Goal: Task Accomplishment & Management: Complete application form

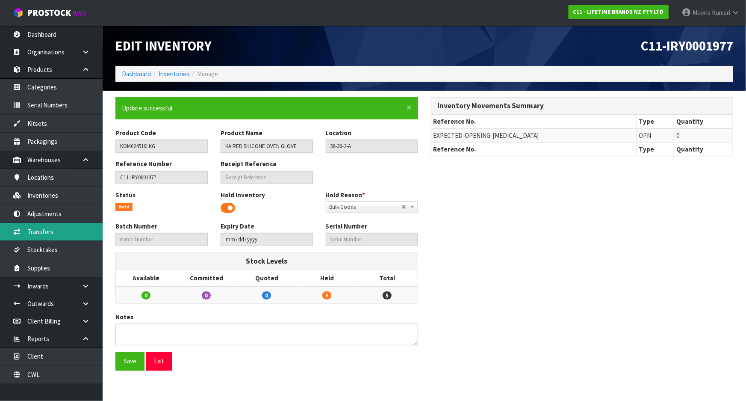
click at [61, 236] on link "Transfers" at bounding box center [51, 232] width 103 height 18
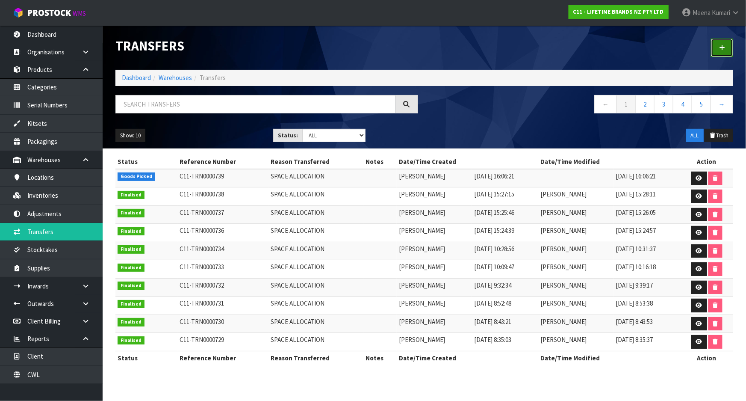
click at [717, 45] on link at bounding box center [722, 47] width 22 height 18
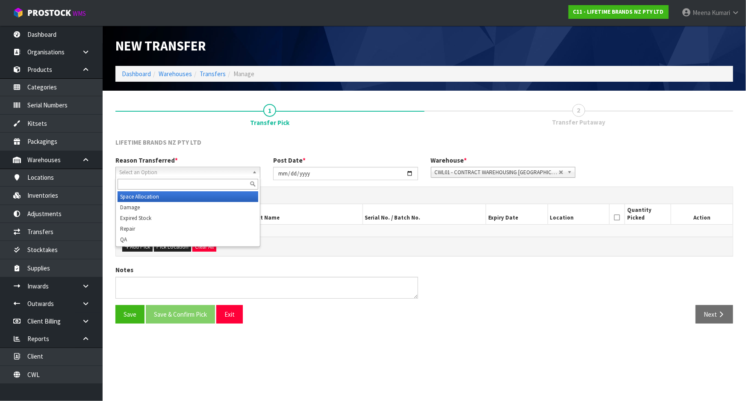
click at [159, 169] on span "Select an Option" at bounding box center [184, 172] width 130 height 10
click at [152, 196] on li "Space Allocation" at bounding box center [188, 196] width 141 height 11
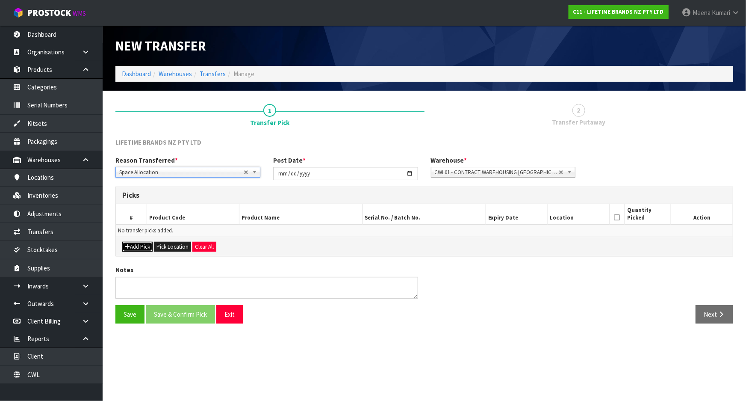
click at [141, 248] on button "Add Pick" at bounding box center [137, 247] width 30 height 10
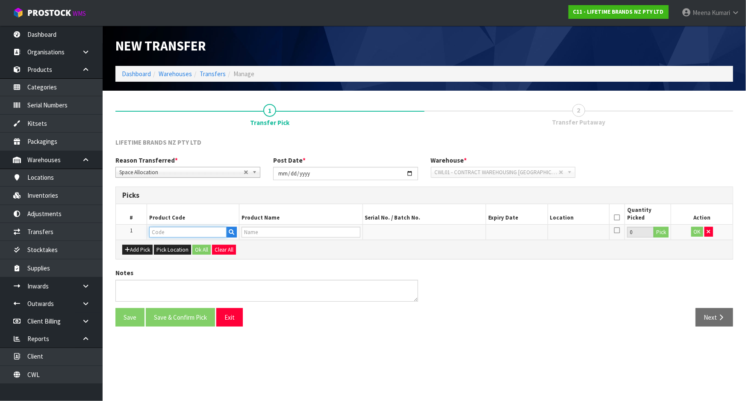
click at [171, 231] on input "text" at bounding box center [187, 232] width 77 height 11
type input "MKSORHB"
click at [185, 245] on strong "MKSORHB" at bounding box center [172, 246] width 29 height 8
type input "MKSORHB4PC"
type input "79252 - MK SORRENTO HIBALL 4PC"
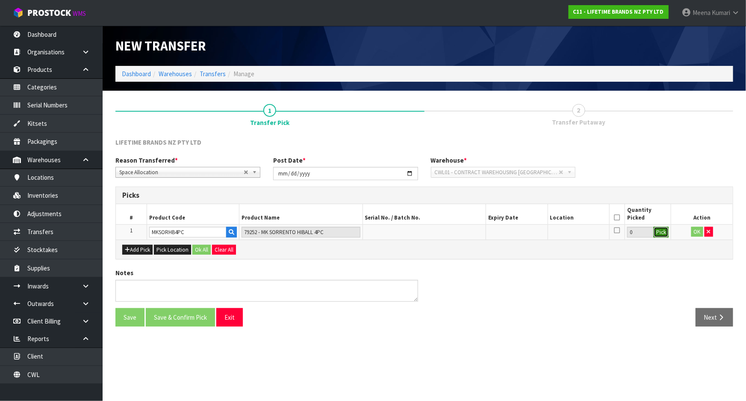
click at [655, 232] on button "Pick" at bounding box center [661, 232] width 15 height 11
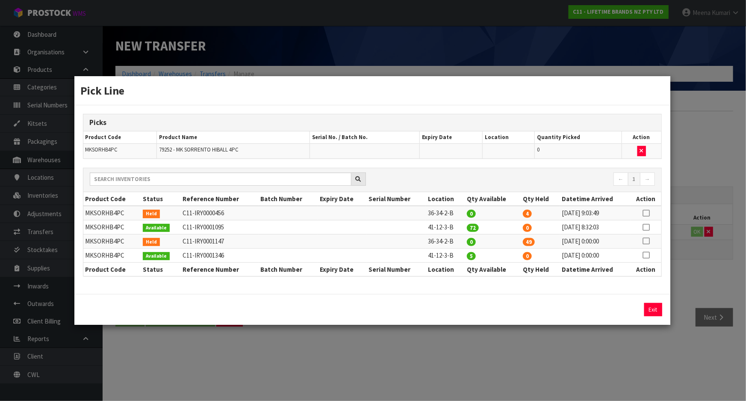
click at [646, 213] on icon at bounding box center [646, 213] width 7 height 0
click at [616, 319] on div "4 Assign Pick Exit" at bounding box center [372, 309] width 596 height 31
click at [622, 309] on button "Assign Pick" at bounding box center [624, 309] width 35 height 13
type input "4"
click at [440, 230] on td "41-12-3-B" at bounding box center [445, 227] width 39 height 14
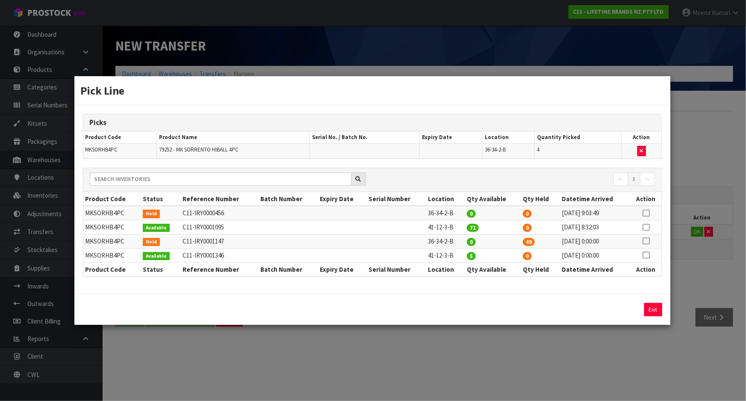
click at [440, 230] on td "41-12-3-B" at bounding box center [445, 227] width 39 height 14
copy tr "41-12-3-B"
click at [502, 367] on div "Pick Line Picks Product Code Product Name Serial No. / Batch No. Expiry Date Lo…" at bounding box center [373, 200] width 746 height 401
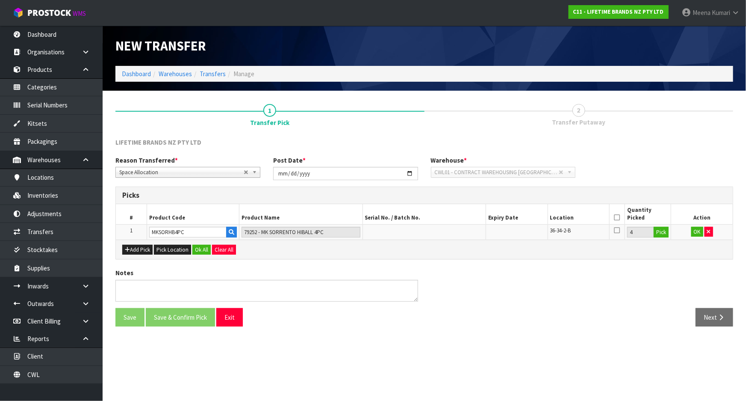
click at [616, 217] on icon at bounding box center [617, 217] width 6 height 0
click at [696, 231] on button "OK" at bounding box center [697, 232] width 12 height 10
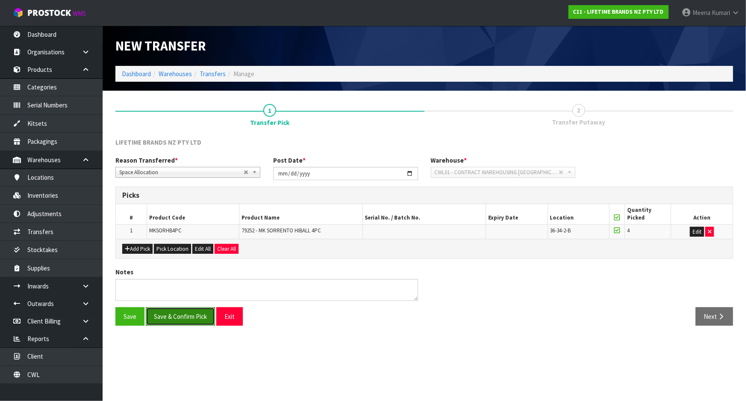
click at [187, 314] on button "Save & Confirm Pick" at bounding box center [180, 316] width 69 height 18
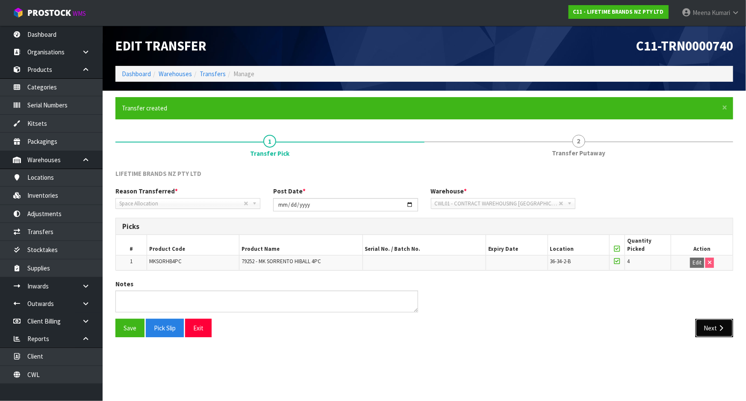
click at [713, 326] on button "Next" at bounding box center [715, 328] width 38 height 18
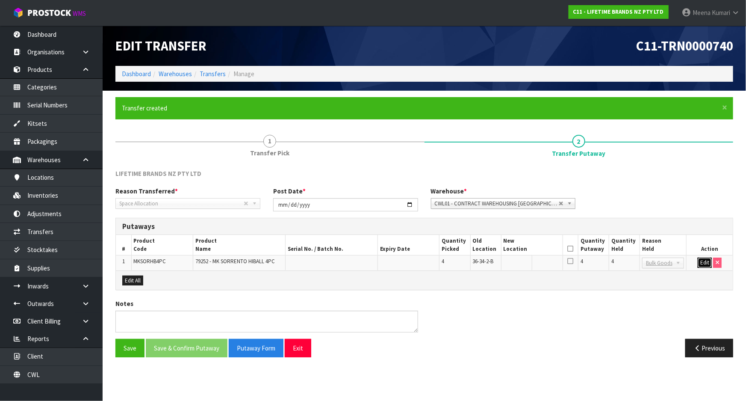
click at [703, 262] on button "Edit" at bounding box center [705, 262] width 14 height 10
click at [524, 267] on input "text" at bounding box center [527, 262] width 47 height 11
paste input "41-12-3-B"
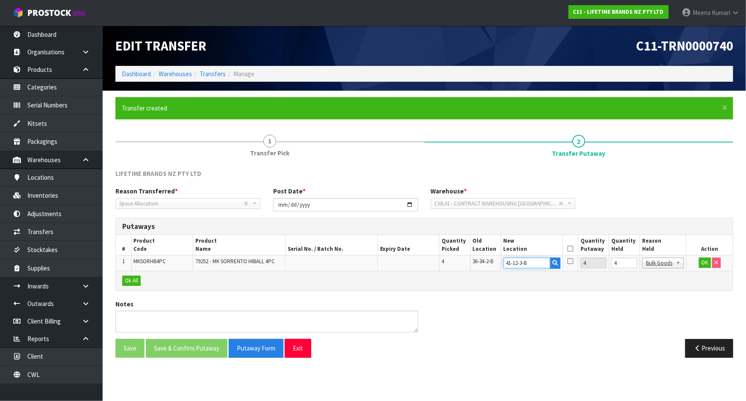
type input "41-12-3-B"
click at [624, 261] on input "4" at bounding box center [624, 262] width 26 height 11
type input "0"
click at [705, 264] on button "OK" at bounding box center [705, 262] width 12 height 10
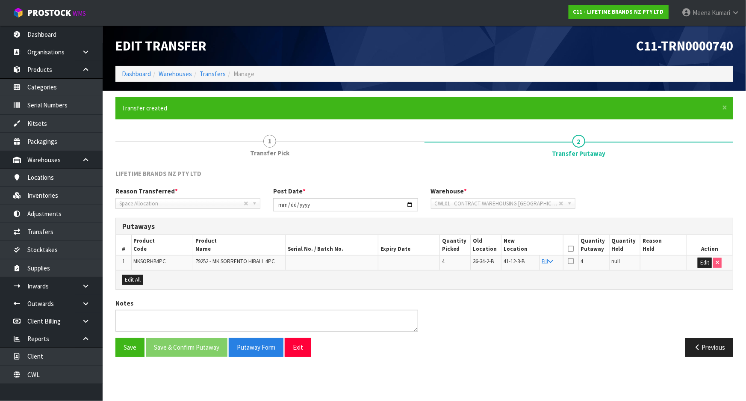
click at [571, 249] on icon at bounding box center [571, 248] width 6 height 0
click at [208, 344] on button "Save & Confirm Putaway" at bounding box center [187, 347] width 82 height 18
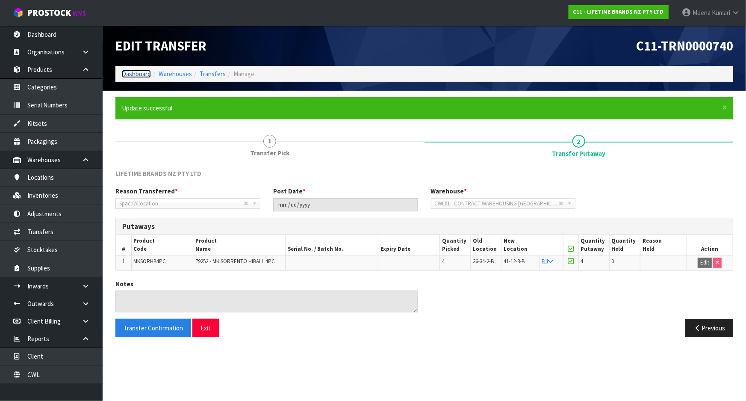
click at [140, 71] on link "Dashboard" at bounding box center [136, 74] width 29 height 8
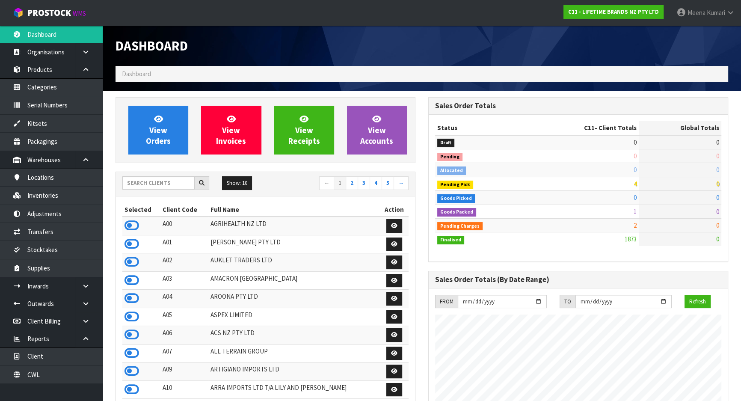
scroll to position [646, 312]
click at [153, 190] on div "Show: 10 5 10 25 50 ← 1 2 3 4 5 →" at bounding box center [265, 183] width 299 height 15
click at [145, 183] on input "text" at bounding box center [158, 182] width 72 height 13
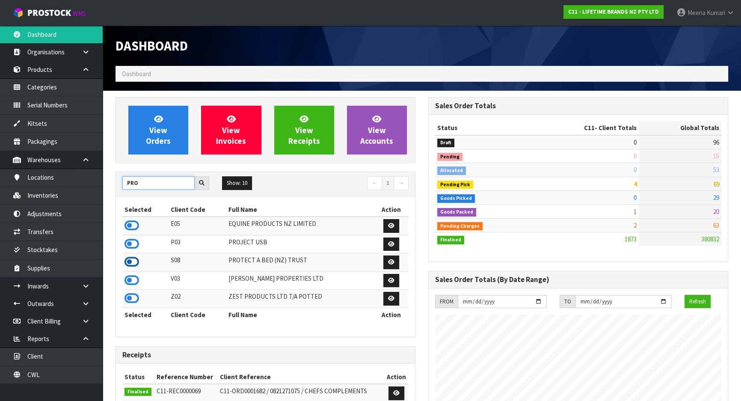
type input "PRO"
click at [133, 258] on icon at bounding box center [131, 261] width 15 height 13
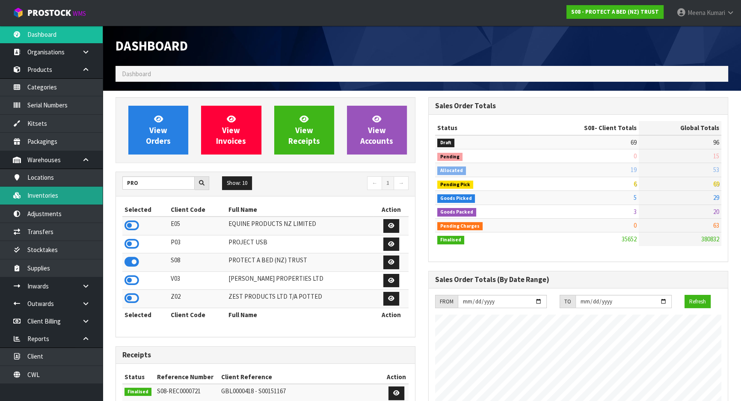
click at [56, 200] on link "Inventories" at bounding box center [51, 195] width 103 height 18
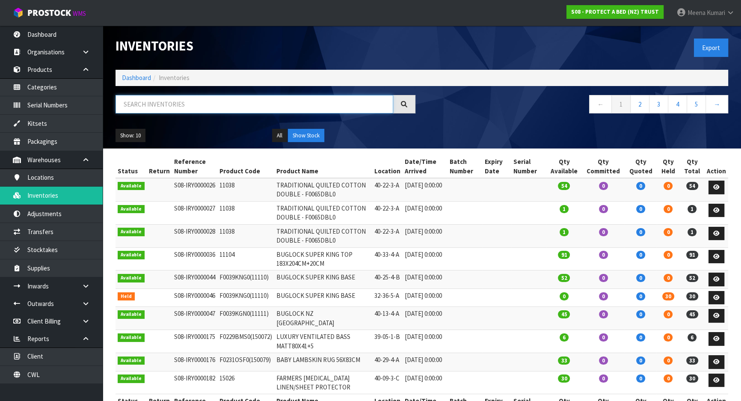
click at [215, 107] on input "text" at bounding box center [253, 104] width 277 height 18
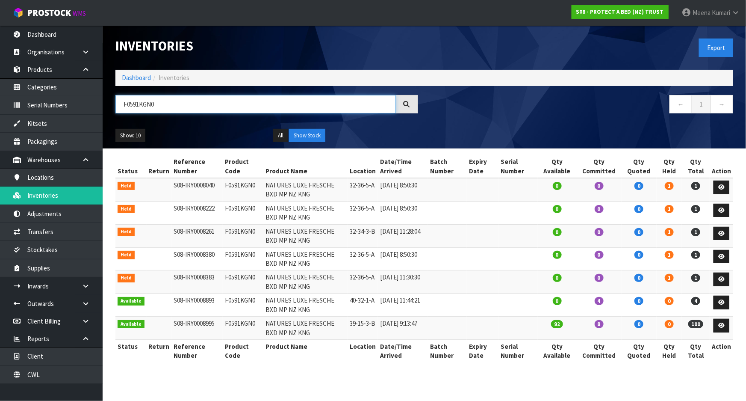
type input "F0591KGN0"
click at [721, 326] on icon at bounding box center [721, 325] width 6 height 6
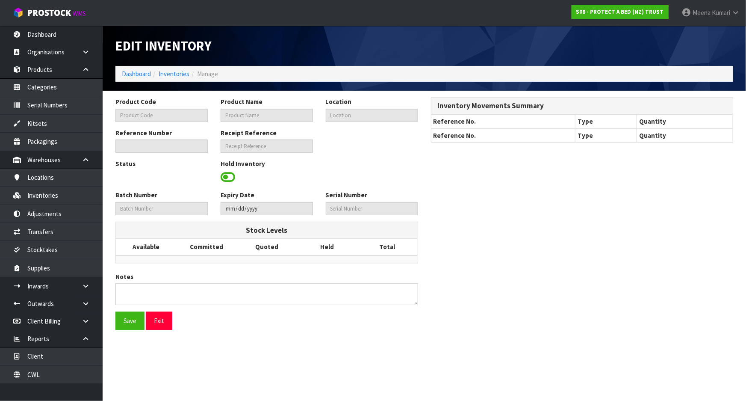
type input "F0591KGN0"
type input "NATURES LUXE FRESCHE BXD MP NZ KNG"
type input "39-15-3-B"
type input "S08-IRY0008995"
type input "S08-REC0000701"
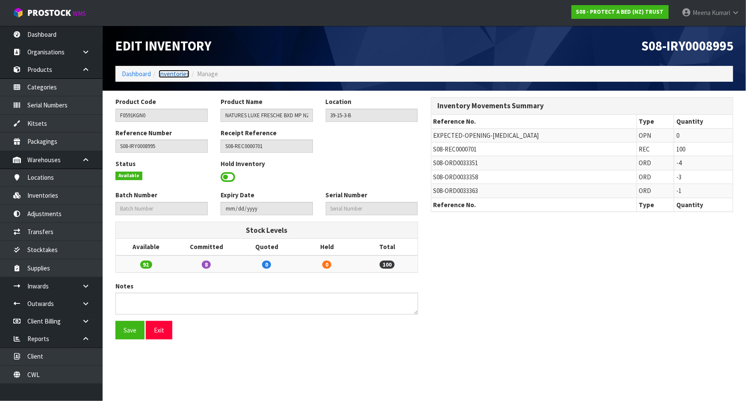
click at [167, 75] on link "Inventories" at bounding box center [174, 74] width 31 height 8
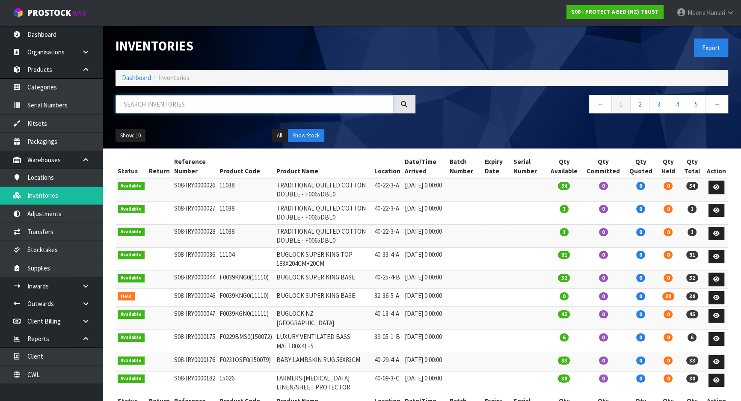
click at [165, 95] on input "text" at bounding box center [253, 104] width 277 height 18
click at [163, 103] on input "text" at bounding box center [253, 104] width 277 height 18
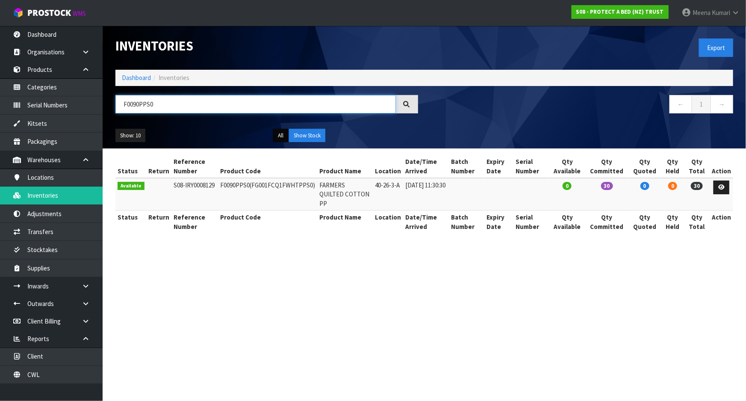
type input "F0090PPS0"
click at [280, 134] on button "All" at bounding box center [280, 136] width 15 height 14
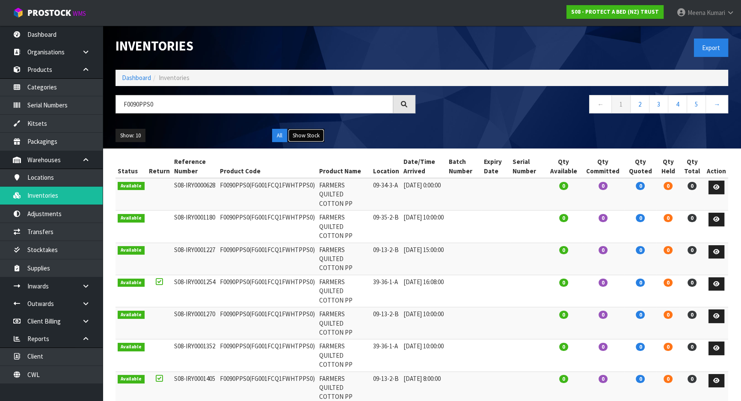
click at [308, 139] on button "Show Stock" at bounding box center [306, 136] width 36 height 14
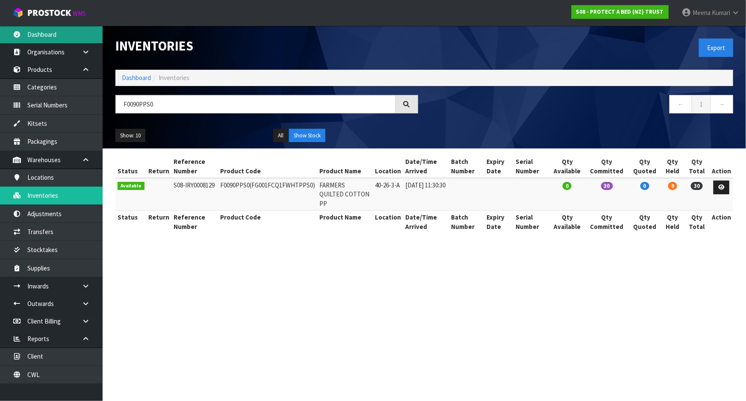
click at [62, 37] on link "Dashboard" at bounding box center [51, 35] width 103 height 18
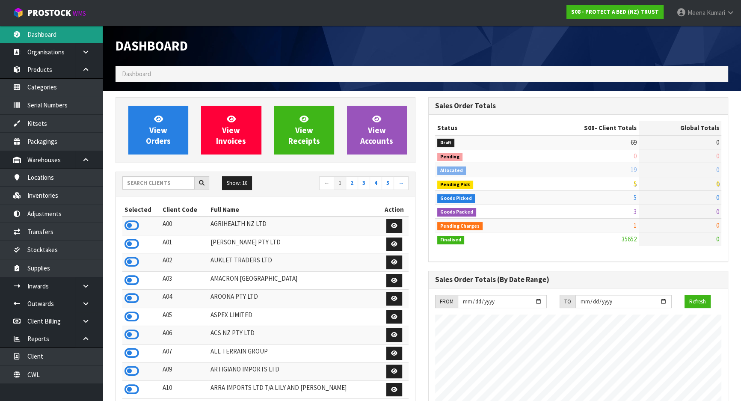
scroll to position [532, 312]
drag, startPoint x: 182, startPoint y: 171, endPoint x: 177, endPoint y: 175, distance: 6.2
click at [179, 174] on div "Show: 10 5 10 25 50 ← 1 2 3 4 5 →" at bounding box center [265, 184] width 299 height 24
click at [175, 178] on input "text" at bounding box center [158, 182] width 72 height 13
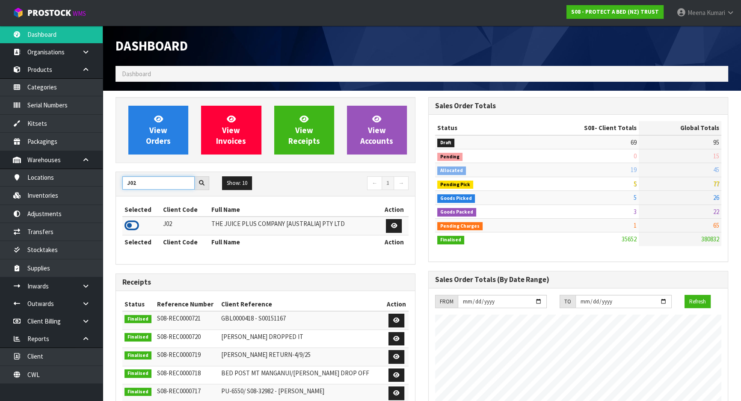
type input "J02"
click at [134, 224] on icon at bounding box center [131, 225] width 15 height 13
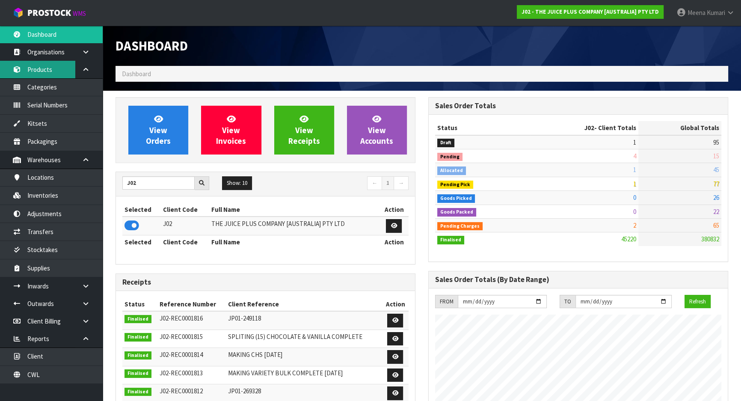
click at [45, 68] on link "Products" at bounding box center [51, 70] width 103 height 18
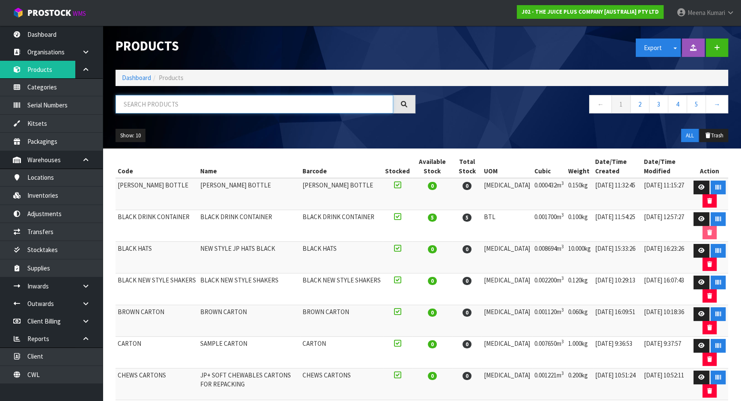
click at [155, 106] on input "text" at bounding box center [253, 104] width 277 height 18
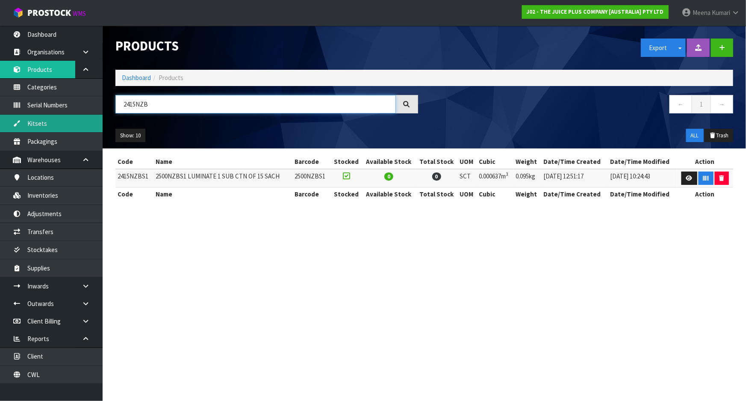
type input "2415NZB"
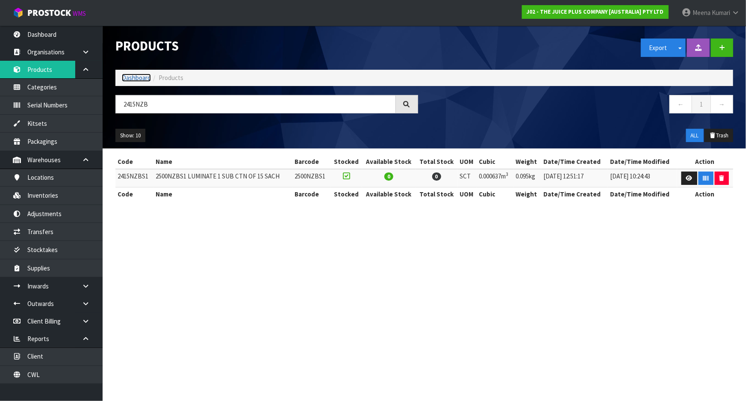
click at [133, 77] on link "Dashboard" at bounding box center [136, 78] width 29 height 8
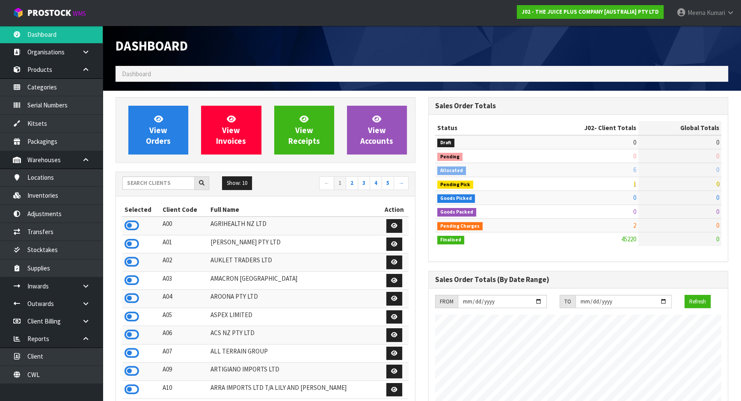
scroll to position [532, 312]
click at [137, 183] on input "text" at bounding box center [158, 182] width 72 height 13
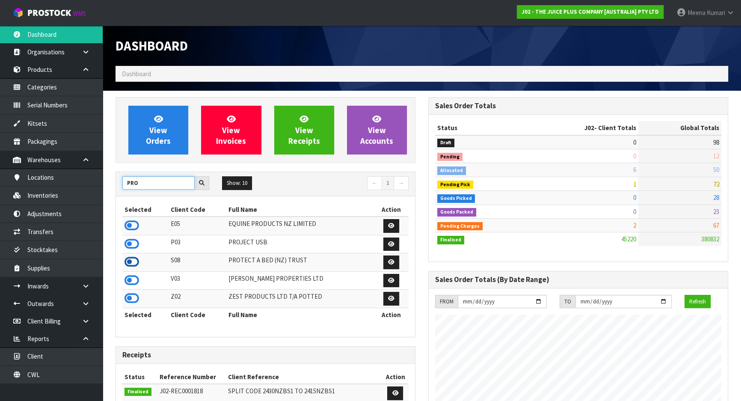
type input "PRO"
click at [133, 260] on icon at bounding box center [131, 261] width 15 height 13
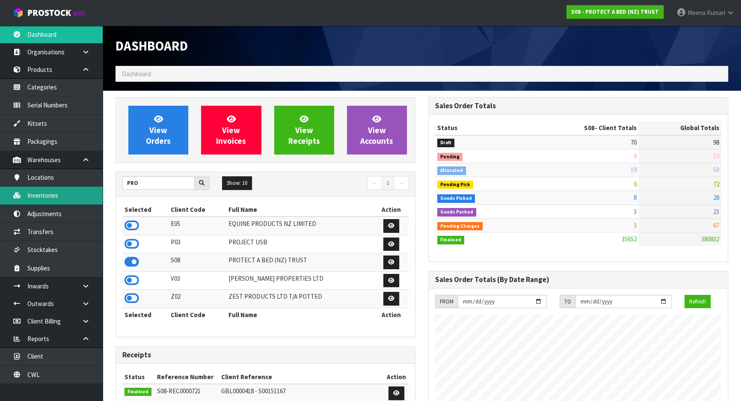
click at [60, 201] on link "Inventories" at bounding box center [51, 195] width 103 height 18
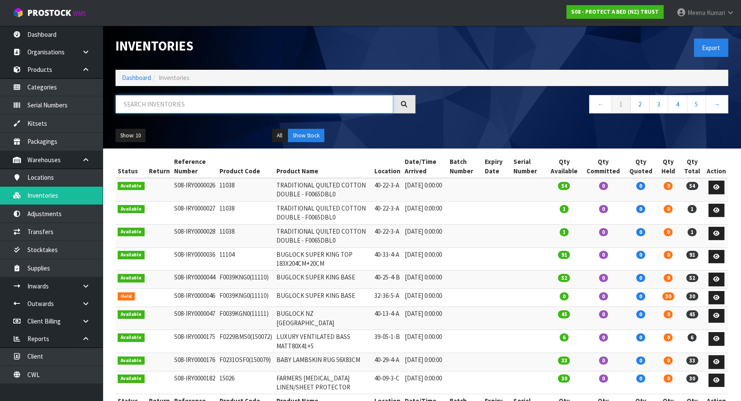
click at [197, 102] on input "text" at bounding box center [253, 104] width 277 height 18
paste input "f0091kgn0"
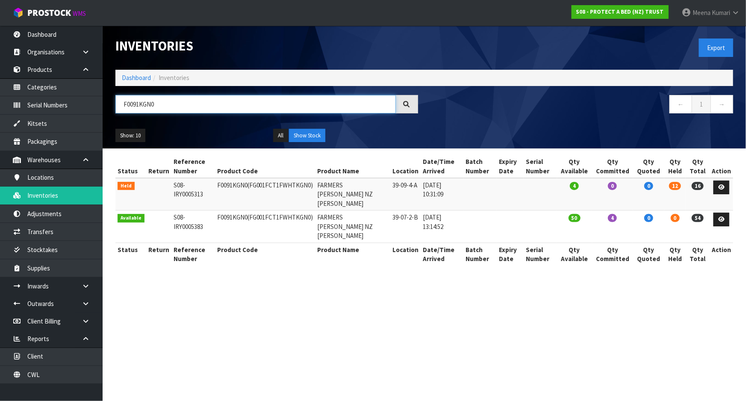
type input "F0091KGN0"
click at [223, 184] on td "F0091KGN0 (FG001FCT1FWHTKGN0)" at bounding box center [265, 194] width 100 height 32
copy td "F0091KGN0"
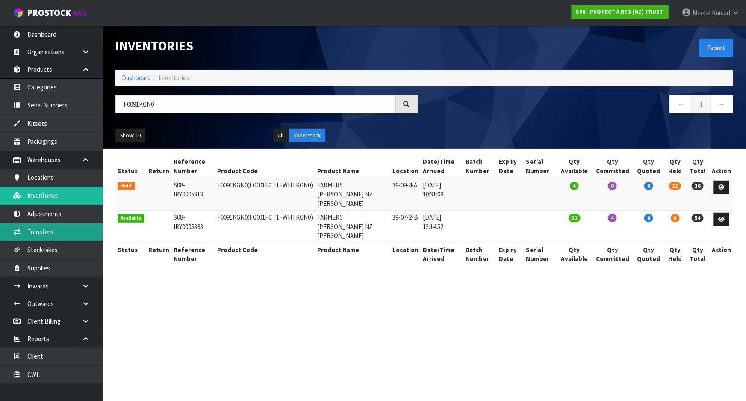
click at [62, 236] on link "Transfers" at bounding box center [51, 232] width 103 height 18
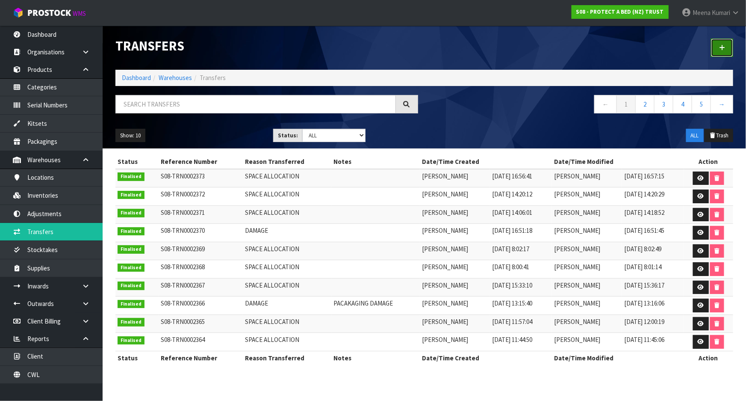
click at [720, 52] on link at bounding box center [722, 47] width 22 height 18
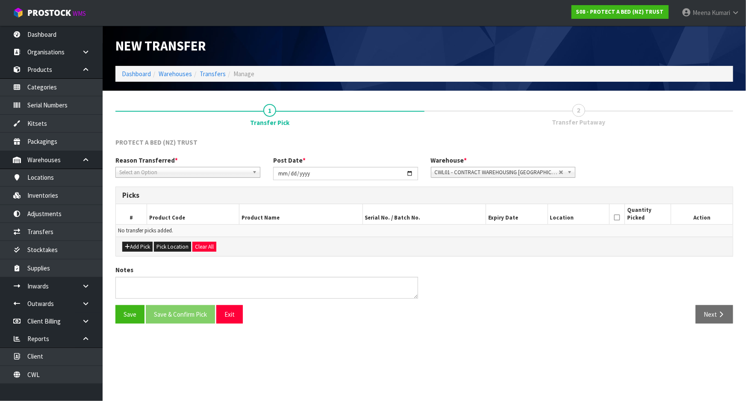
click at [226, 174] on span "Select an Option" at bounding box center [184, 172] width 130 height 10
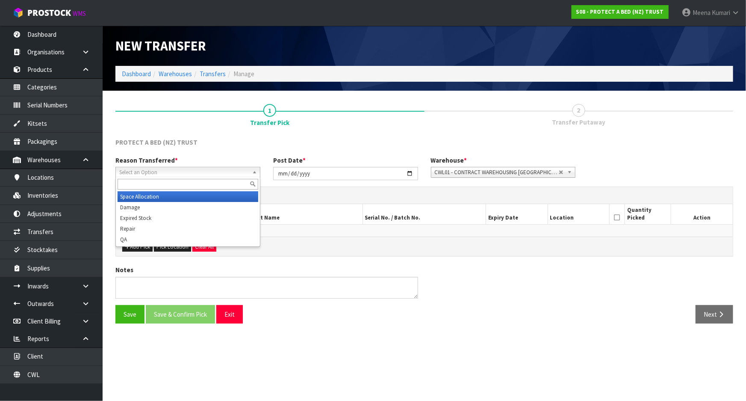
click at [220, 193] on li "Space Allocation" at bounding box center [188, 196] width 141 height 11
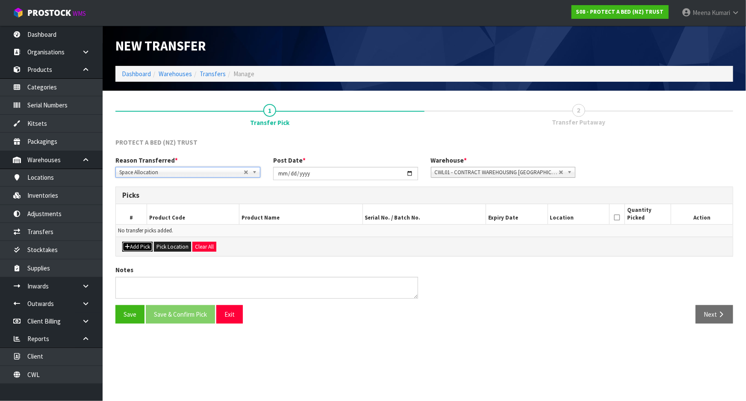
click at [137, 244] on button "Add Pick" at bounding box center [137, 247] width 30 height 10
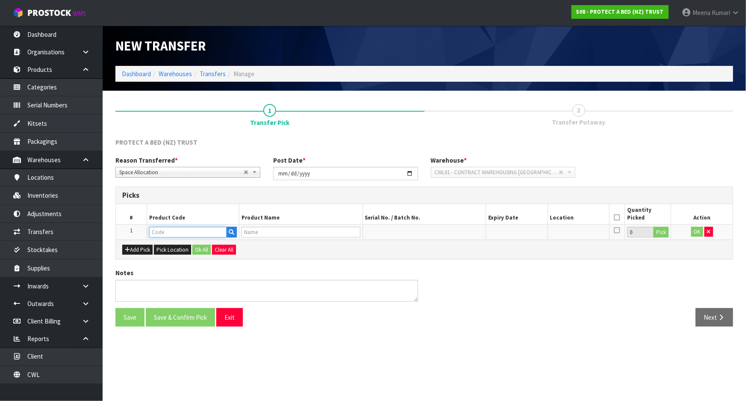
click at [175, 235] on input "text" at bounding box center [187, 232] width 77 height 11
paste input "F0091KGN0"
type input "F0091KGN0"
type input "FARMERS [PERSON_NAME] NZ [PERSON_NAME]"
type input "F0091KGN0"
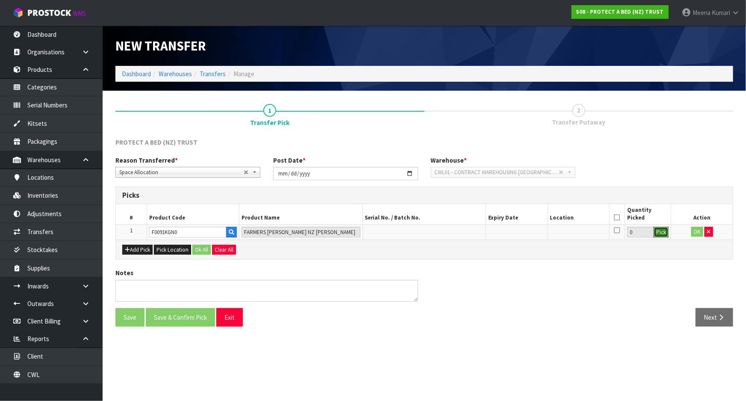
click at [659, 232] on button "Pick" at bounding box center [661, 232] width 15 height 11
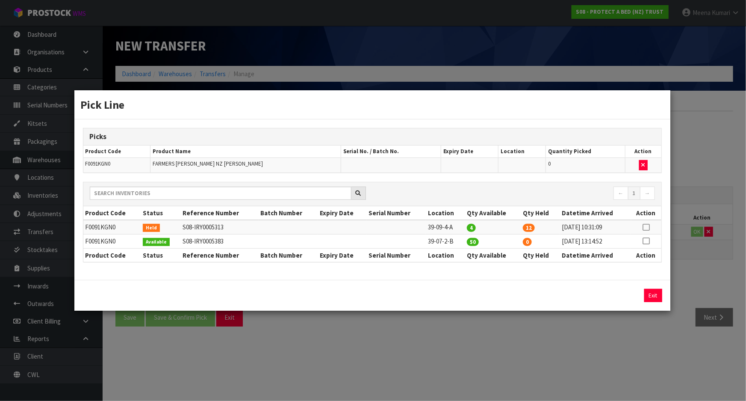
click at [646, 227] on icon at bounding box center [646, 227] width 7 height 0
click at [630, 297] on button "Assign Pick" at bounding box center [624, 295] width 35 height 13
type input "12"
click at [633, 358] on div "Pick Line Picks Product Code Product Name Serial No. / Batch No. Expiry Date Lo…" at bounding box center [373, 200] width 746 height 401
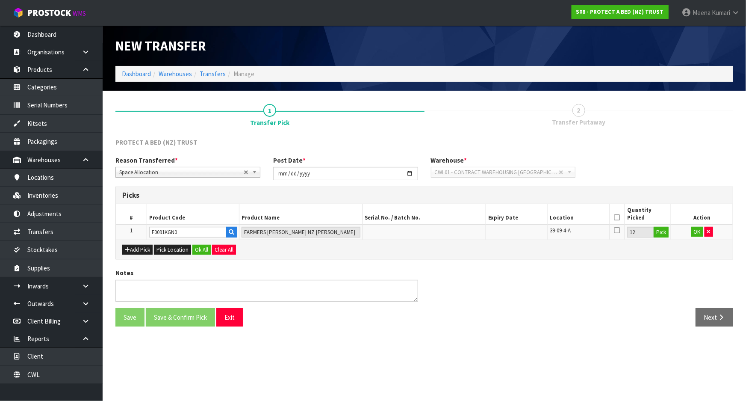
click at [617, 217] on icon at bounding box center [617, 217] width 6 height 0
click at [696, 233] on button "OK" at bounding box center [697, 232] width 12 height 10
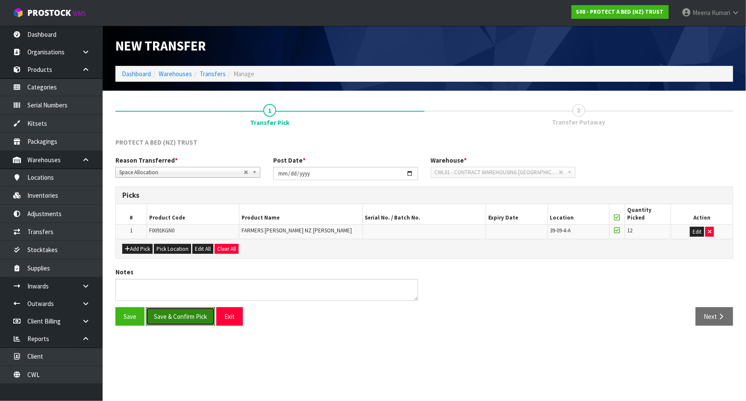
click at [166, 316] on button "Save & Confirm Pick" at bounding box center [180, 316] width 69 height 18
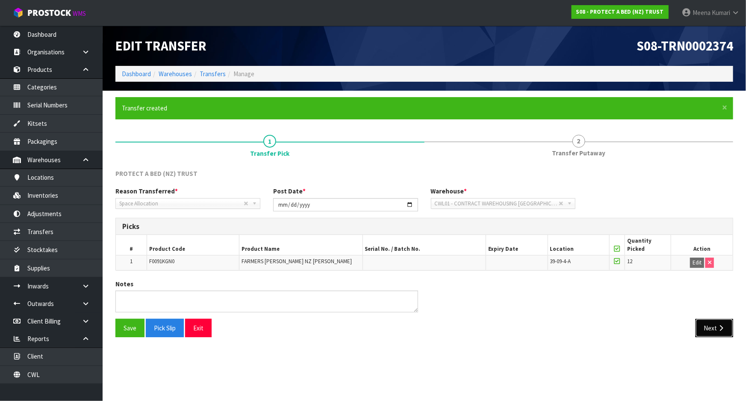
click at [714, 326] on button "Next" at bounding box center [715, 328] width 38 height 18
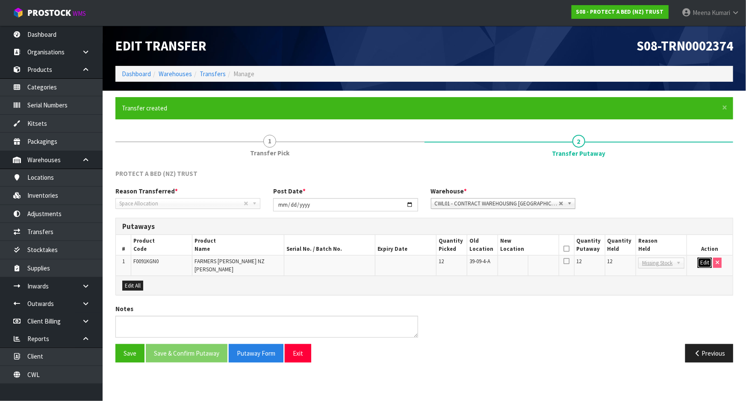
click at [704, 262] on button "Edit" at bounding box center [705, 262] width 14 height 10
click at [525, 264] on input "text" at bounding box center [523, 262] width 46 height 11
type input "39-09-1-B"
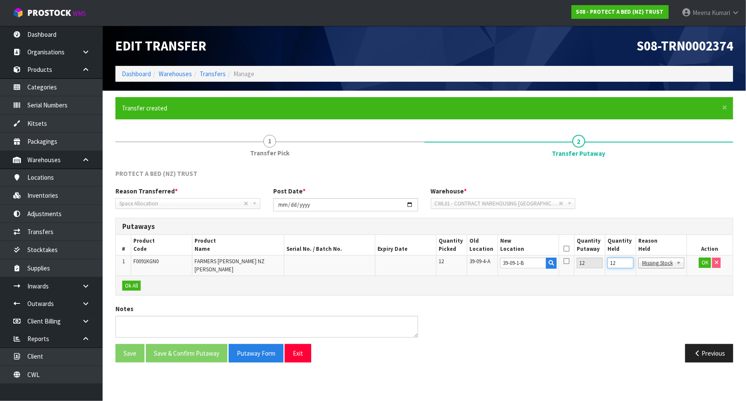
drag, startPoint x: 618, startPoint y: 266, endPoint x: 606, endPoint y: 266, distance: 11.5
click at [606, 266] on td "12" at bounding box center [620, 265] width 31 height 20
type input "0"
click at [705, 262] on button "OK" at bounding box center [705, 262] width 12 height 10
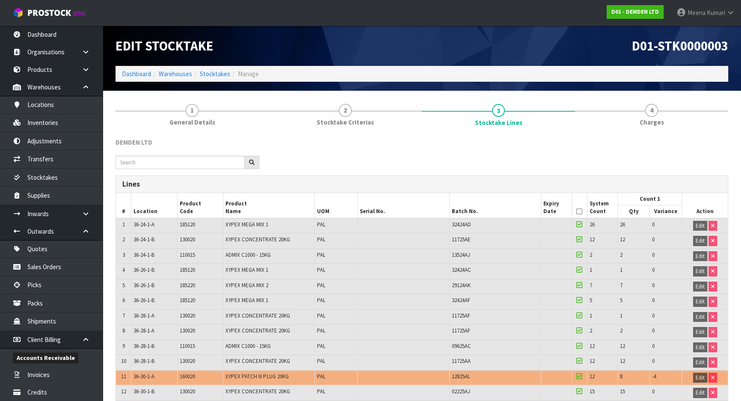
click at [117, 74] on ol "Dashboard Warehouses Stocktakes Manage" at bounding box center [421, 74] width 612 height 16
click at [142, 74] on link "Dashboard" at bounding box center [136, 74] width 29 height 8
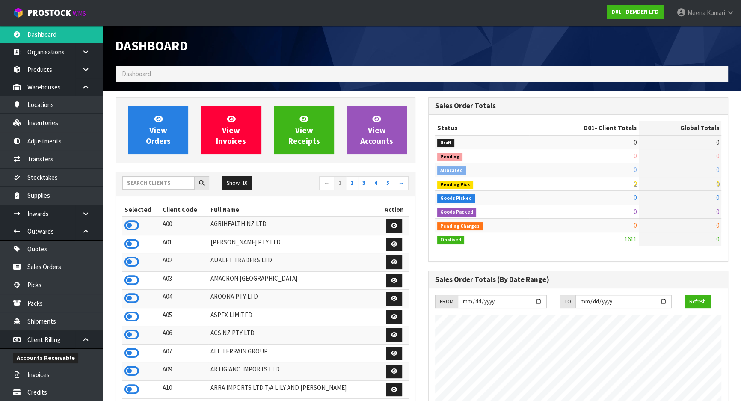
scroll to position [564, 312]
click at [150, 185] on input "text" at bounding box center [158, 182] width 72 height 13
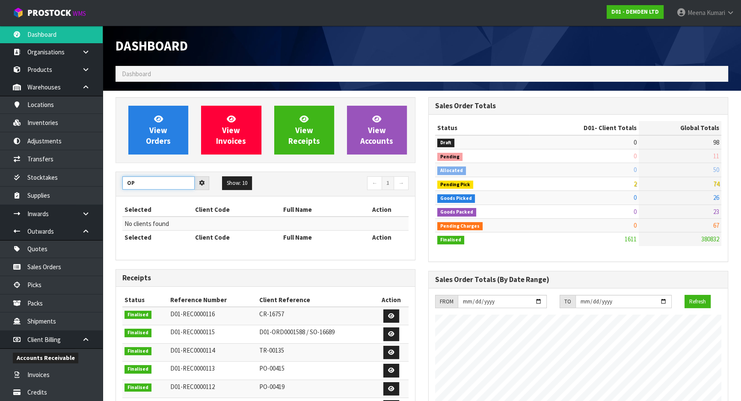
type input "O"
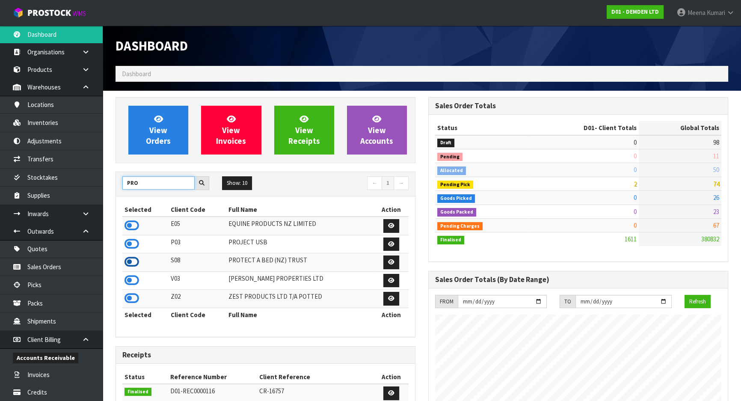
type input "PRO"
click at [132, 261] on icon at bounding box center [131, 261] width 15 height 13
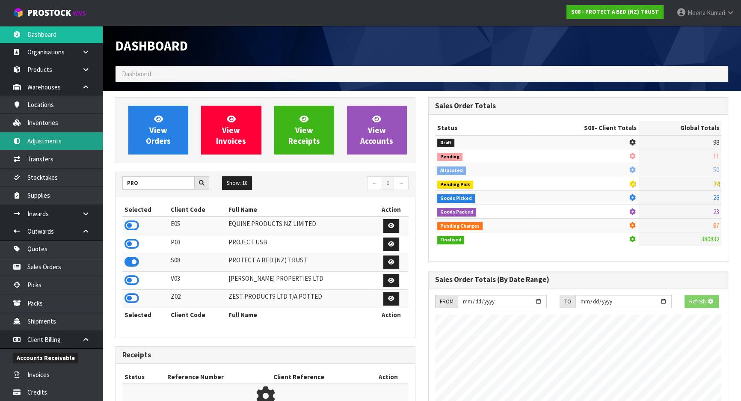
scroll to position [427016, 427236]
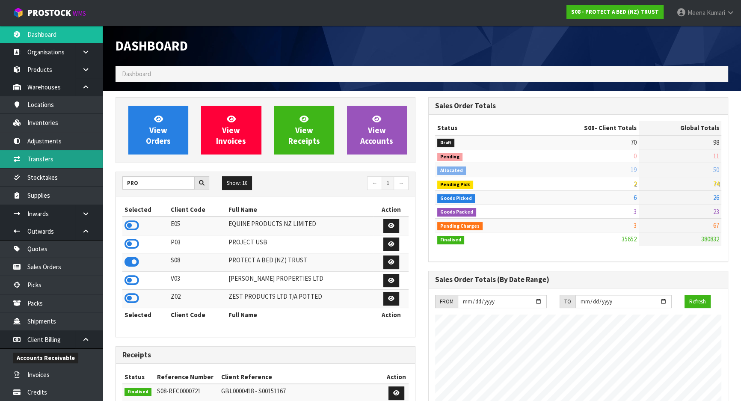
click at [52, 164] on link "Transfers" at bounding box center [51, 159] width 103 height 18
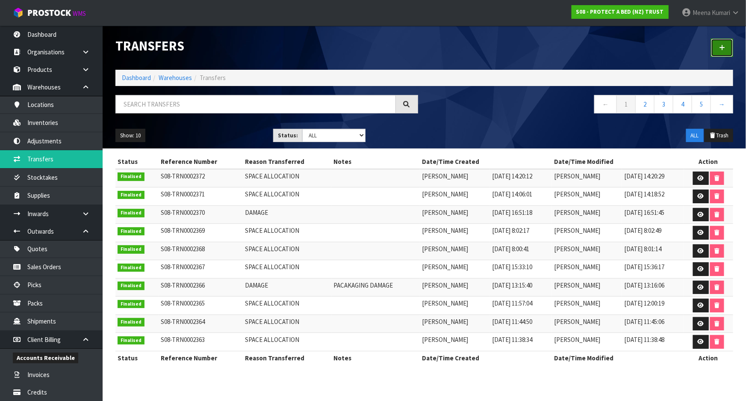
click at [720, 47] on icon at bounding box center [722, 47] width 6 height 6
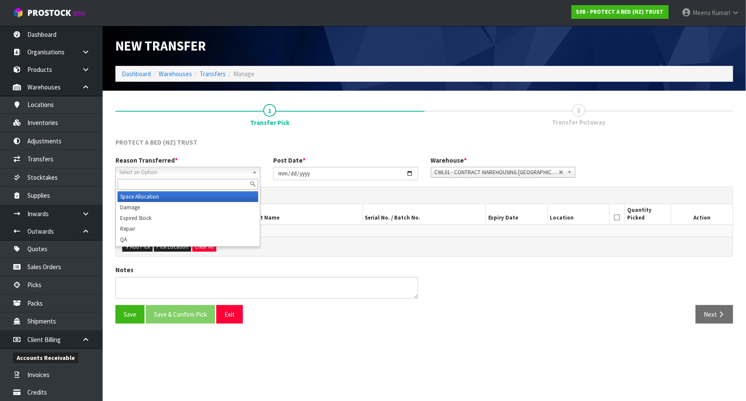
click at [126, 174] on span "Select an Option" at bounding box center [184, 172] width 130 height 10
click at [158, 190] on div at bounding box center [188, 184] width 144 height 14
click at [158, 192] on li "Space Allocation" at bounding box center [188, 196] width 141 height 11
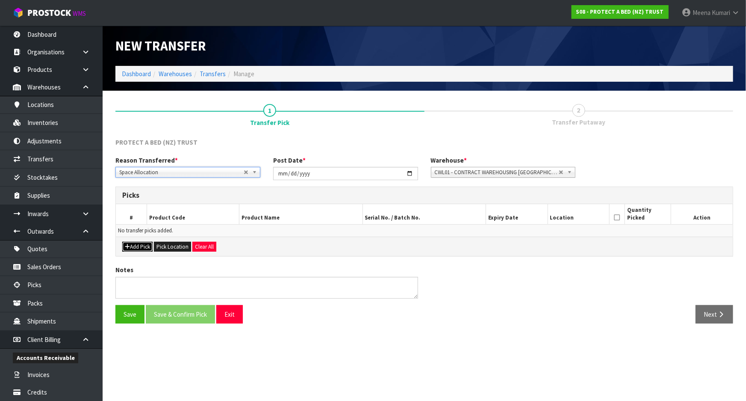
click at [137, 245] on button "Add Pick" at bounding box center [137, 247] width 30 height 10
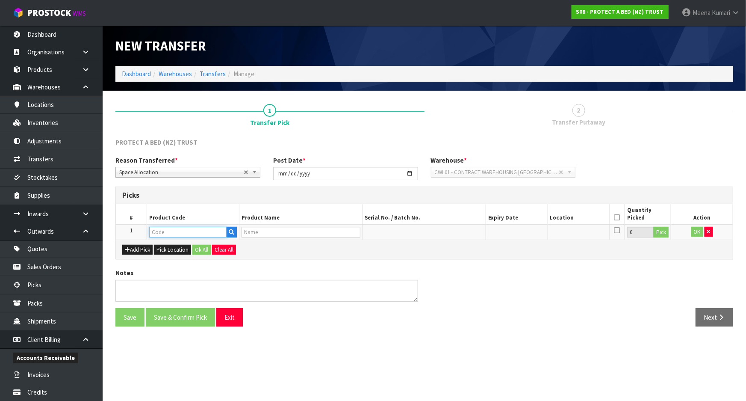
click at [165, 233] on input "text" at bounding box center [187, 232] width 77 height 11
type input "F0591KGN"
click at [170, 246] on strong "F0591KGN" at bounding box center [173, 246] width 30 height 8
type input "F0591KGN0"
type input "NATURES LUXE FRESCHE BXD MP NZ KNG"
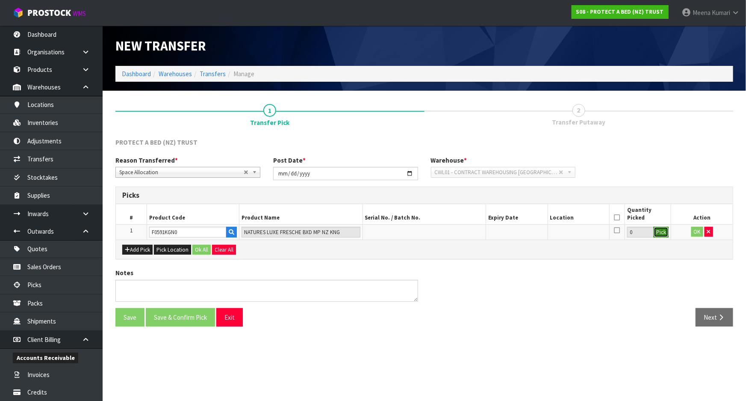
click at [661, 232] on button "Pick" at bounding box center [661, 232] width 15 height 11
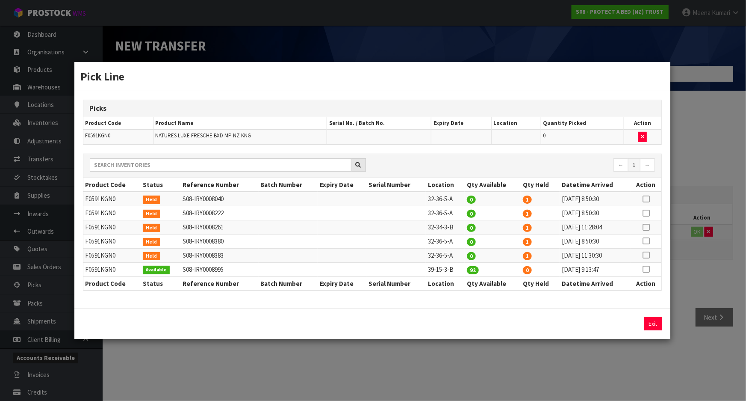
click at [646, 269] on icon at bounding box center [646, 269] width 7 height 0
click at [630, 324] on button "Assign Pick" at bounding box center [624, 323] width 35 height 13
type input "92"
click at [615, 333] on div "Exit" at bounding box center [372, 323] width 596 height 31
click at [722, 269] on div "Pick Line Picks Product Code Product Name Serial No. / Batch No. Expiry Date Lo…" at bounding box center [373, 200] width 746 height 401
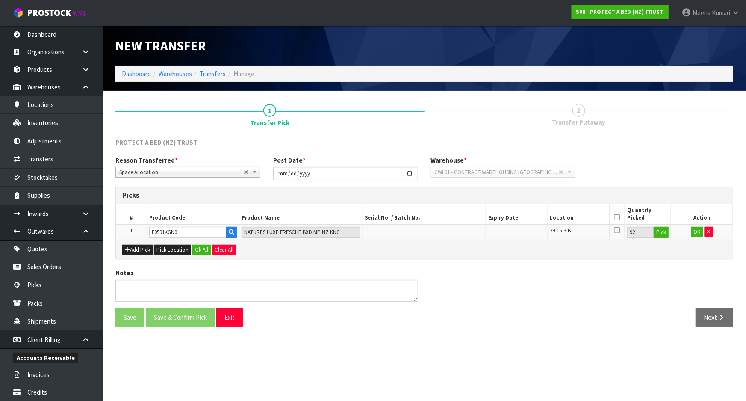
click at [614, 217] on icon at bounding box center [617, 217] width 6 height 0
click at [697, 231] on button "OK" at bounding box center [697, 232] width 12 height 10
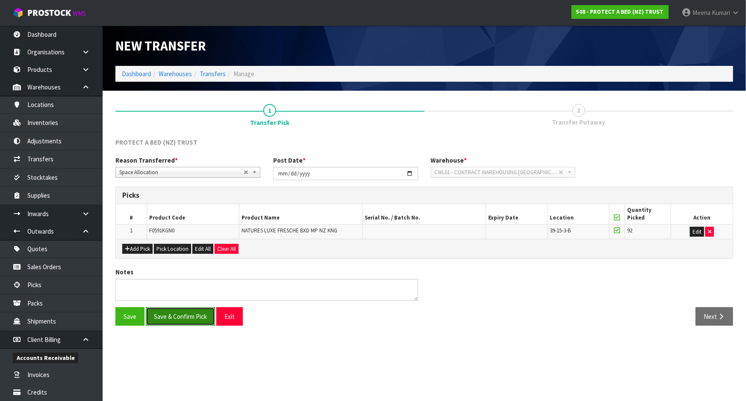
click at [198, 315] on button "Save & Confirm Pick" at bounding box center [180, 316] width 69 height 18
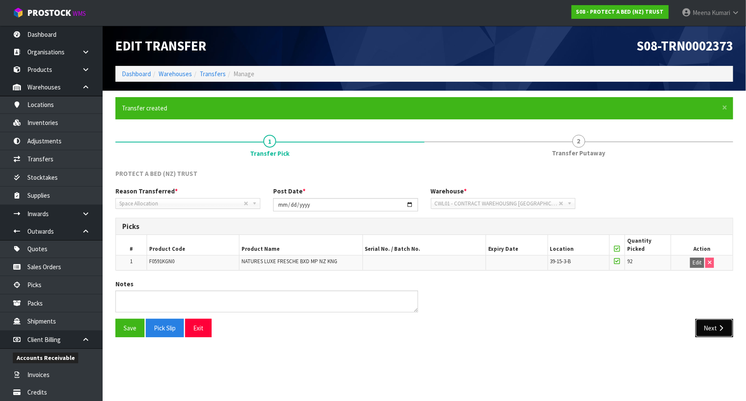
click at [712, 324] on button "Next" at bounding box center [715, 328] width 38 height 18
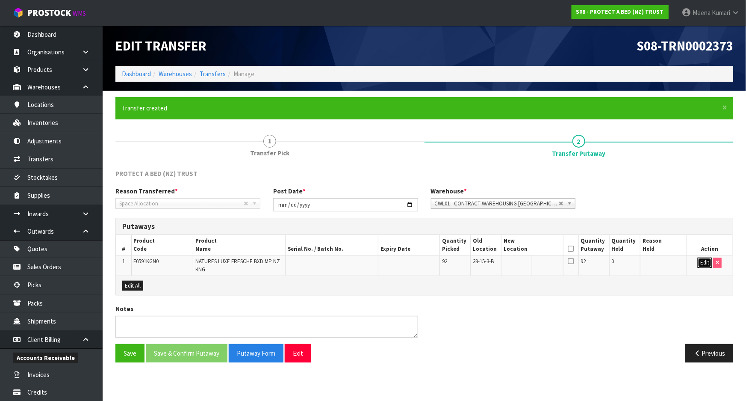
click at [705, 261] on button "Edit" at bounding box center [705, 262] width 14 height 10
click at [521, 262] on input "text" at bounding box center [527, 262] width 47 height 11
type input "38-15-3-B"
click at [570, 248] on icon at bounding box center [571, 248] width 6 height 0
click at [707, 263] on button "OK" at bounding box center [705, 262] width 12 height 10
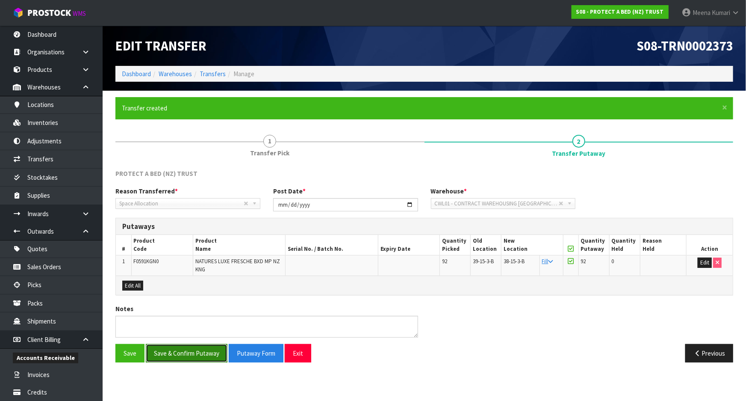
click at [171, 344] on button "Save & Confirm Putaway" at bounding box center [187, 353] width 82 height 18
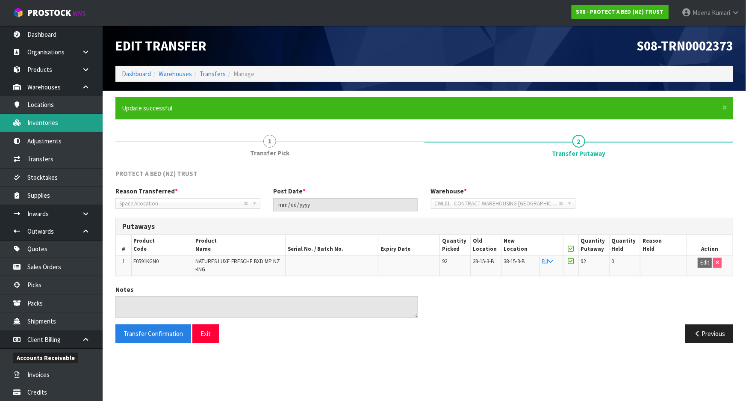
click at [50, 120] on link "Inventories" at bounding box center [51, 123] width 103 height 18
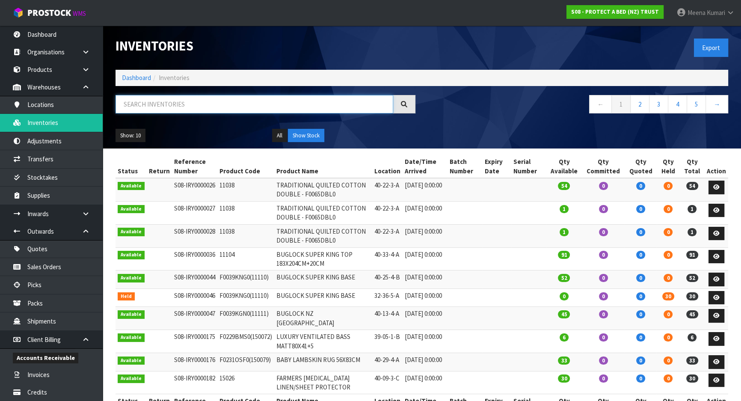
click at [236, 106] on input "text" at bounding box center [253, 104] width 277 height 18
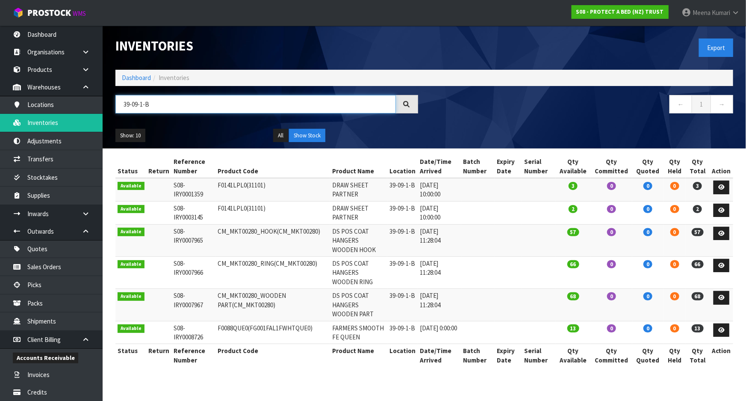
drag, startPoint x: 171, startPoint y: 103, endPoint x: 109, endPoint y: 111, distance: 62.1
click at [109, 111] on div "39-09-1-B" at bounding box center [267, 107] width 316 height 25
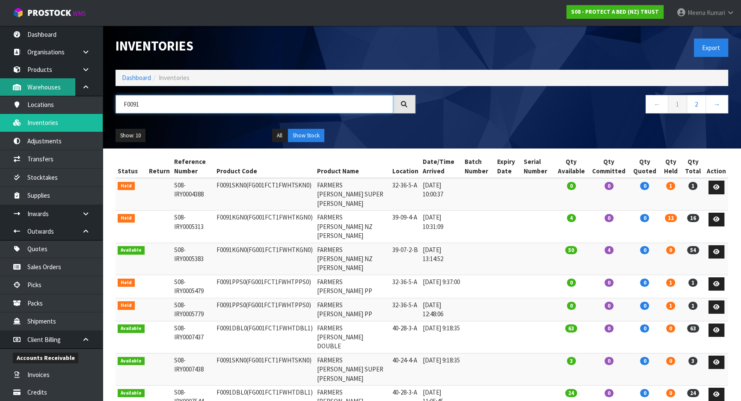
type input "F0091"
click at [130, 76] on link "Dashboard" at bounding box center [136, 78] width 29 height 8
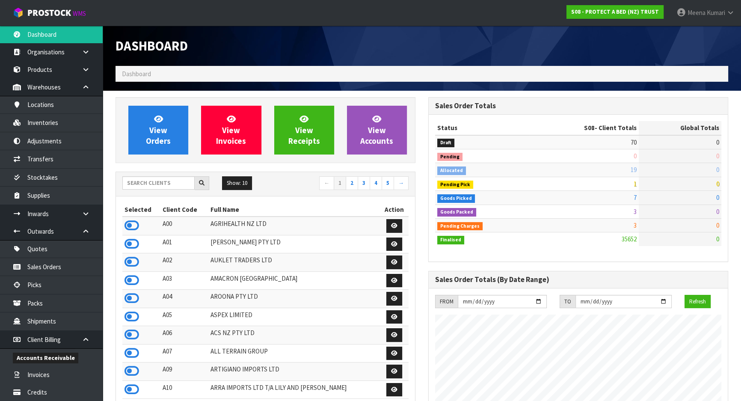
scroll to position [646, 312]
click at [147, 187] on input "text" at bounding box center [158, 182] width 72 height 13
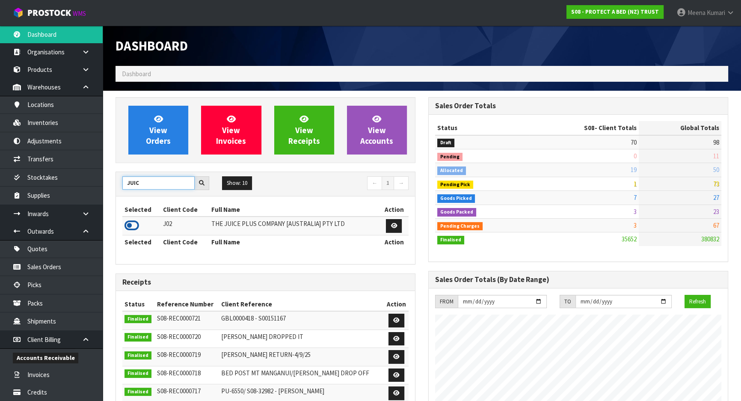
type input "JUIC"
drag, startPoint x: 138, startPoint y: 220, endPoint x: 137, endPoint y: 224, distance: 4.5
click at [137, 224] on icon at bounding box center [131, 225] width 15 height 13
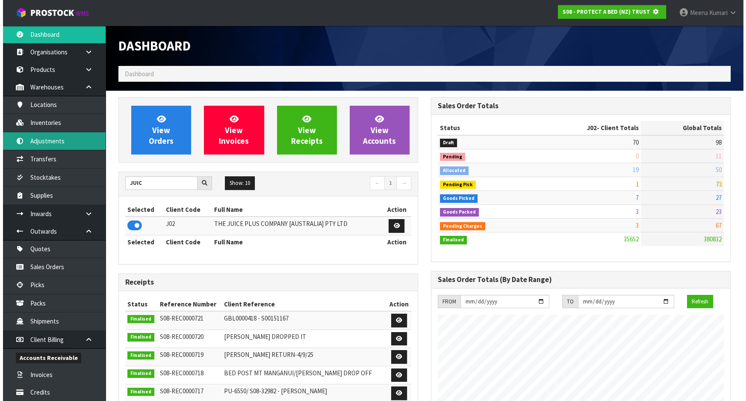
scroll to position [427016, 427236]
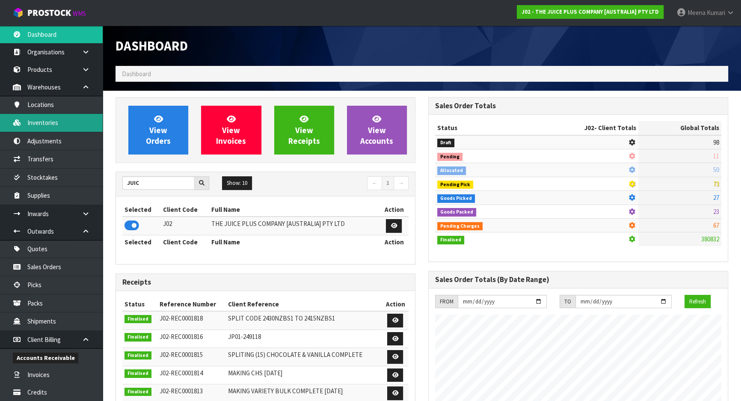
click at [53, 123] on link "Inventories" at bounding box center [51, 123] width 103 height 18
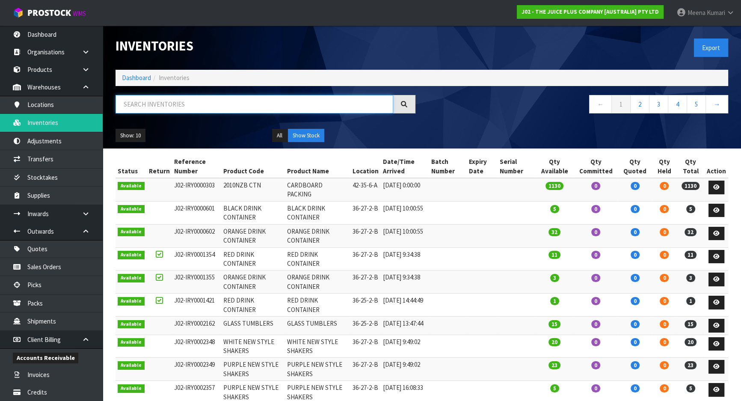
click at [148, 109] on input "text" at bounding box center [253, 104] width 277 height 18
paste input "2400nzbs1"
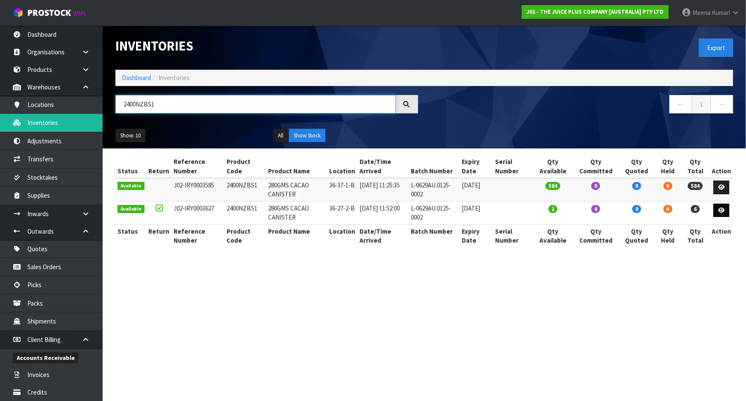
type input "2400NZBS1"
click at [723, 213] on link at bounding box center [722, 211] width 16 height 14
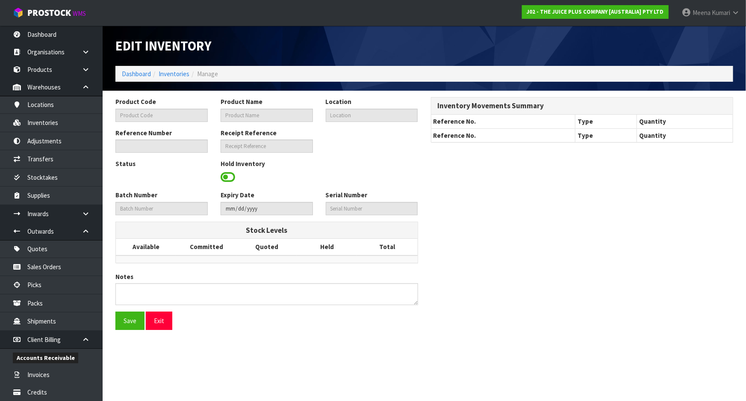
type input "2400NZBS1"
type input "280GMS CACAO CANISTER"
type input "36-27-2-B"
type input "J02-IRY0003627"
type input "J02-REC0001816"
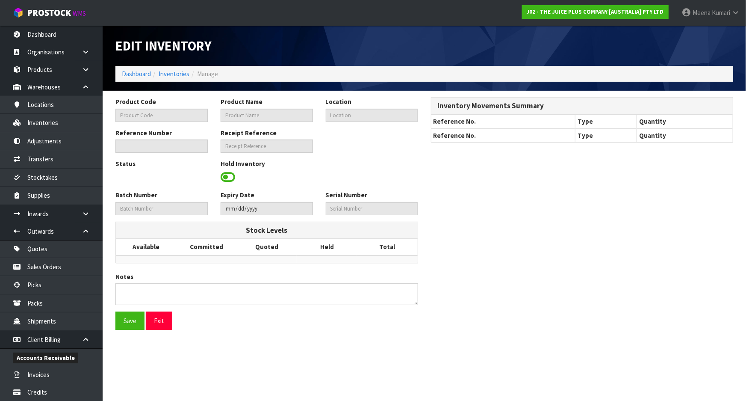
type input "L-0629AU.0125-0002"
type input "[DATE]"
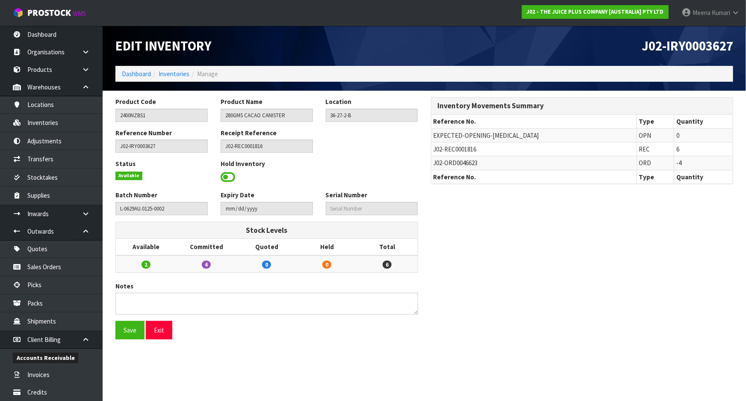
click at [449, 150] on span "J02-REC0001816" at bounding box center [455, 149] width 43 height 8
copy tr "J02-REC0001816"
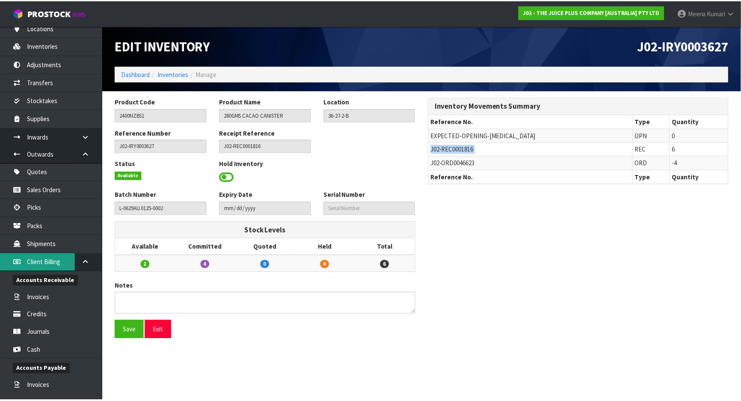
scroll to position [55, 0]
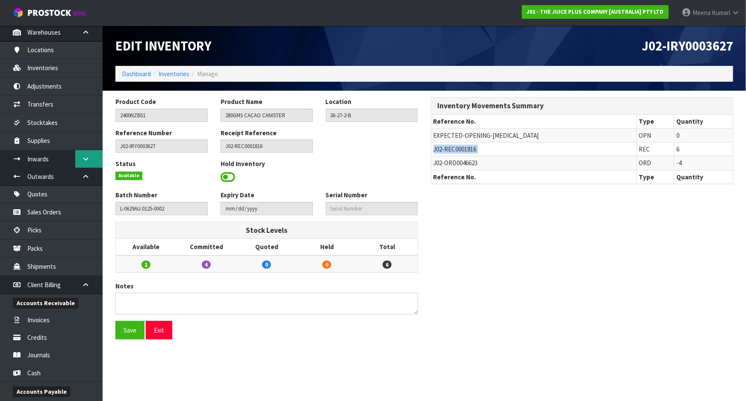
click at [91, 154] on link at bounding box center [88, 159] width 27 height 18
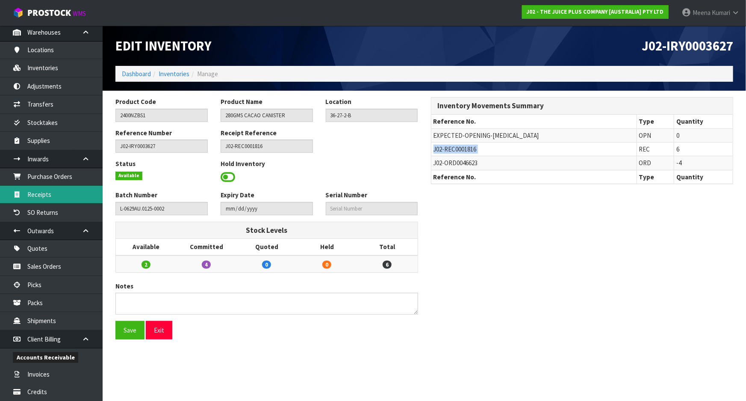
click at [71, 195] on link "Receipts" at bounding box center [51, 195] width 103 height 18
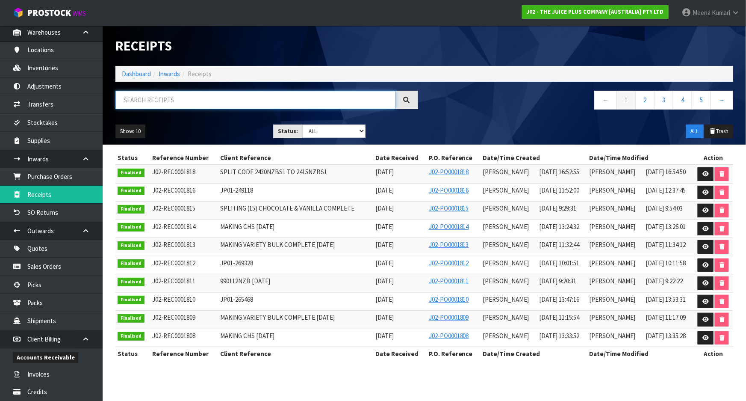
click at [214, 100] on input "text" at bounding box center [255, 100] width 280 height 18
paste input "J02-REC0001816"
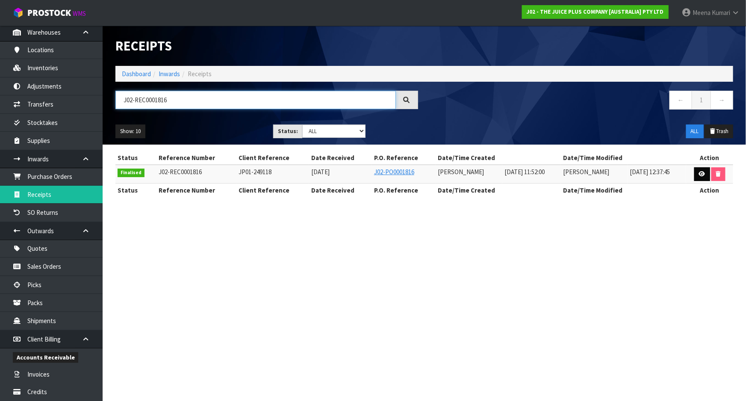
type input "J02-REC0001816"
click at [698, 174] on link at bounding box center [702, 174] width 16 height 14
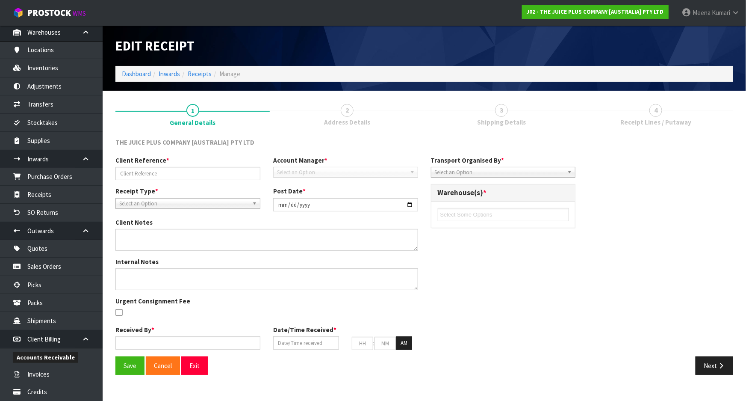
type input "JP01-249118"
type input "[DATE]"
type input "[PERSON_NAME]"
type input "[DATE]"
type input "11"
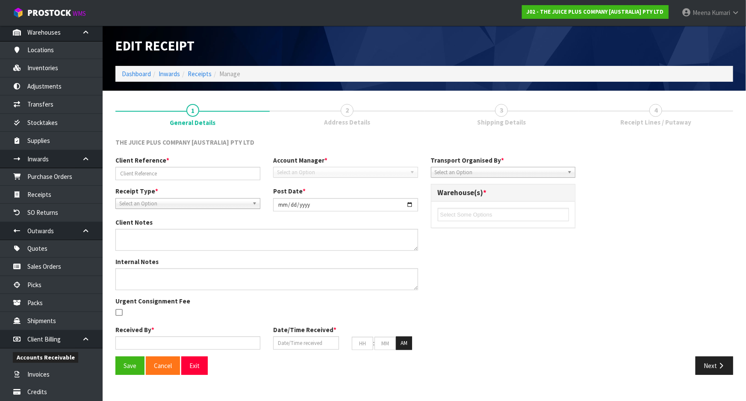
type input "52"
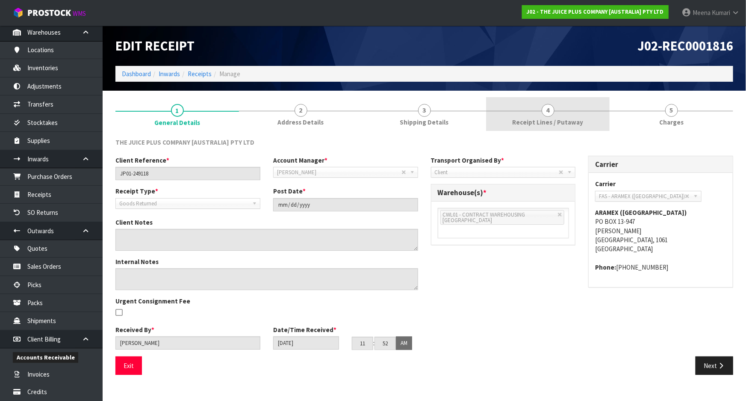
click at [544, 124] on span "Receipt Lines / Putaway" at bounding box center [548, 122] width 71 height 9
